Goal: Entertainment & Leisure: Consume media (video, audio)

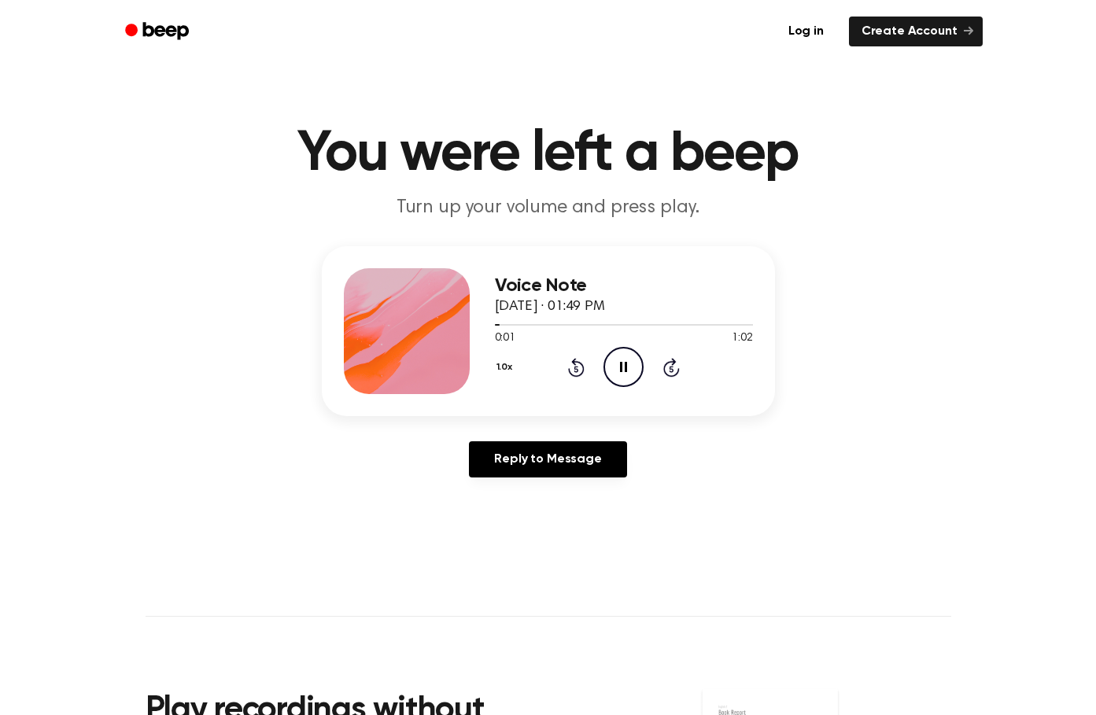
click at [615, 369] on icon "Pause Audio" at bounding box center [624, 367] width 40 height 40
click at [616, 360] on icon "Play Audio" at bounding box center [624, 367] width 40 height 40
click at [621, 362] on icon "Pause Audio" at bounding box center [624, 367] width 40 height 40
click at [621, 362] on icon "Play Audio" at bounding box center [624, 367] width 40 height 40
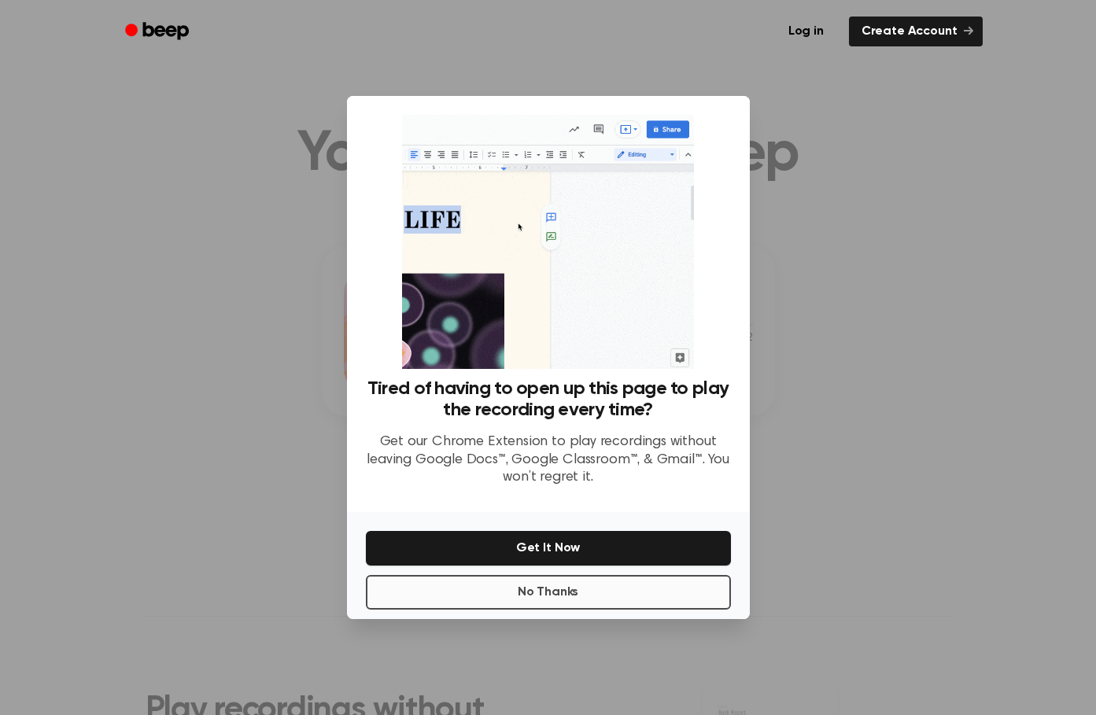
click at [597, 597] on button "No Thanks" at bounding box center [548, 592] width 365 height 35
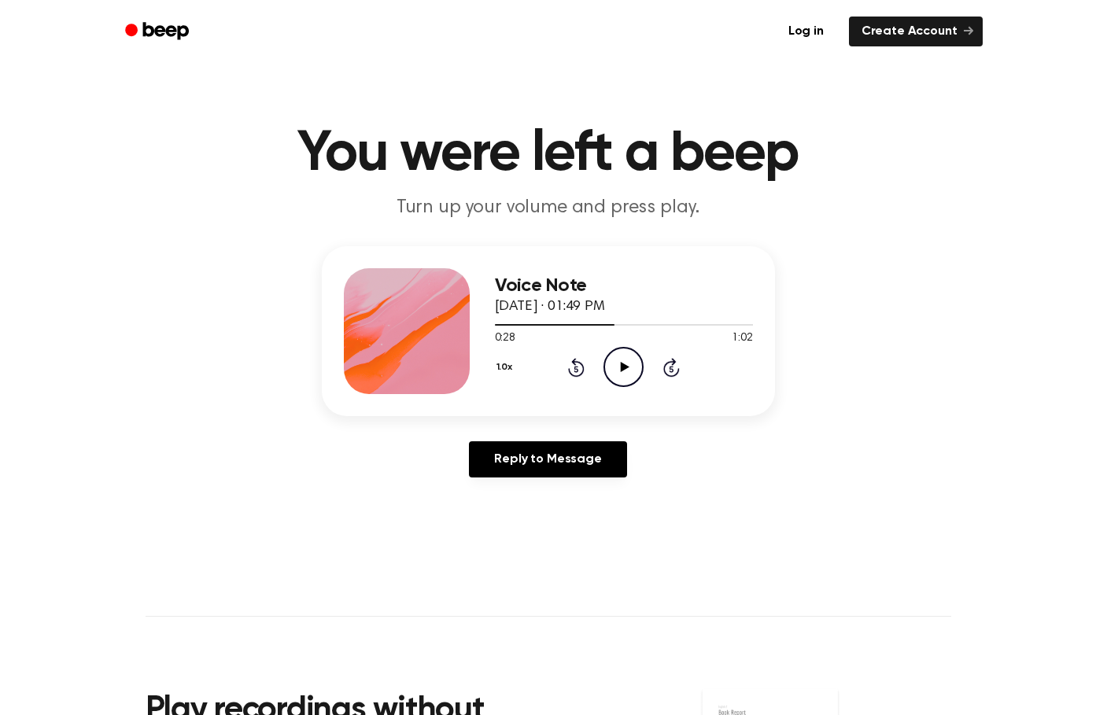
click at [613, 357] on icon "Play Audio" at bounding box center [624, 367] width 40 height 40
click at [615, 369] on icon "Play Audio" at bounding box center [624, 367] width 40 height 40
click at [636, 356] on icon "Pause Audio" at bounding box center [624, 367] width 40 height 40
click at [634, 362] on icon "Play Audio" at bounding box center [624, 367] width 40 height 40
click at [634, 362] on icon "Pause Audio" at bounding box center [624, 367] width 40 height 40
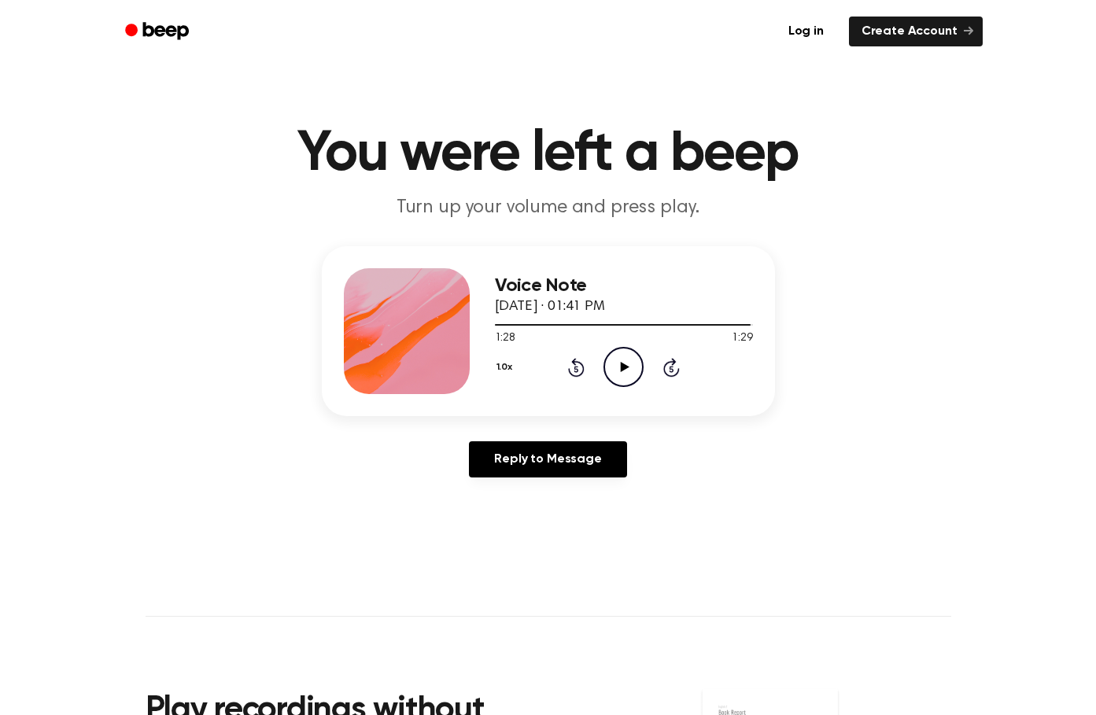
click at [299, 1] on div "Log in Create Account" at bounding box center [548, 31] width 869 height 63
